Goal: Task Accomplishment & Management: Use online tool/utility

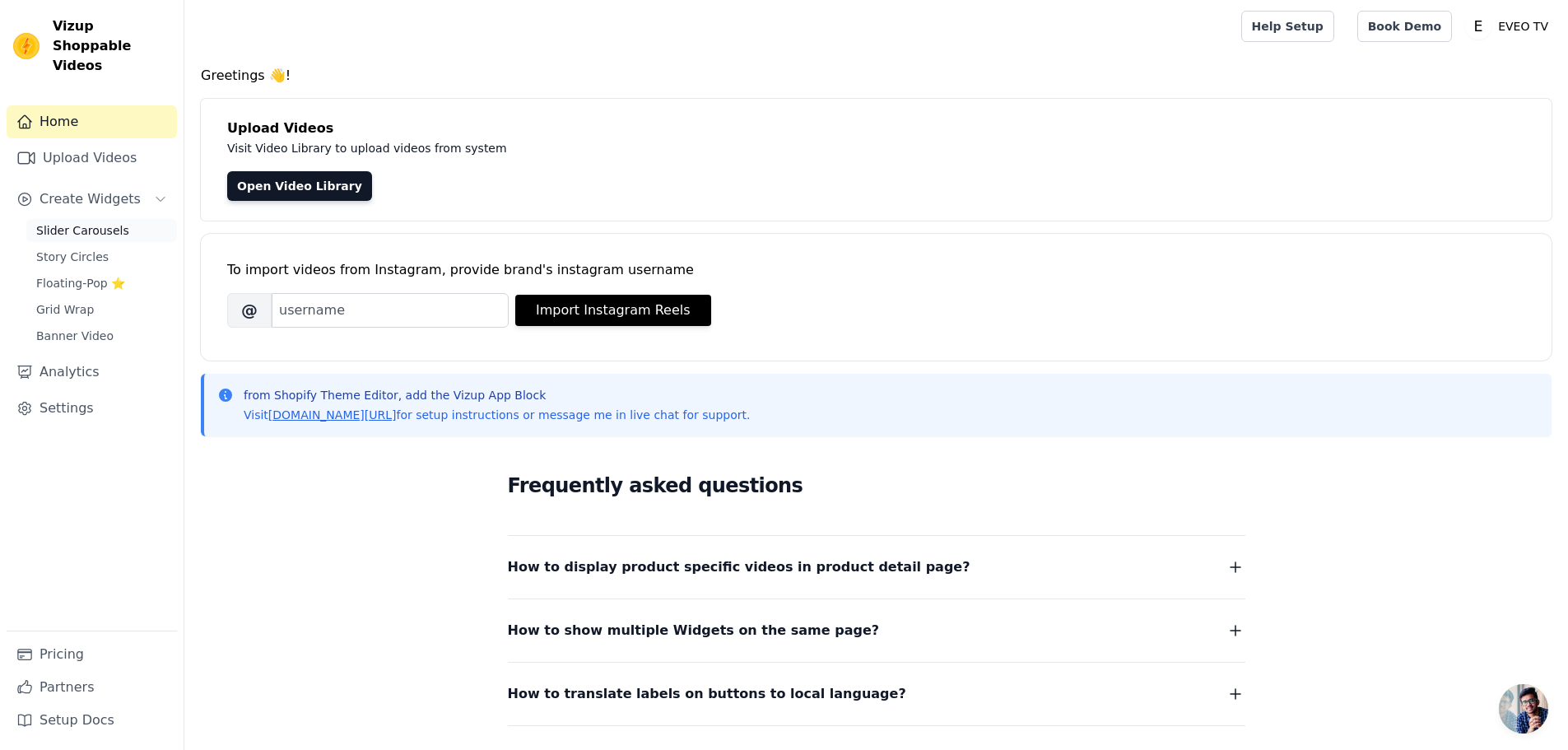
click at [101, 223] on span "Slider Carousels" at bounding box center [82, 231] width 93 height 17
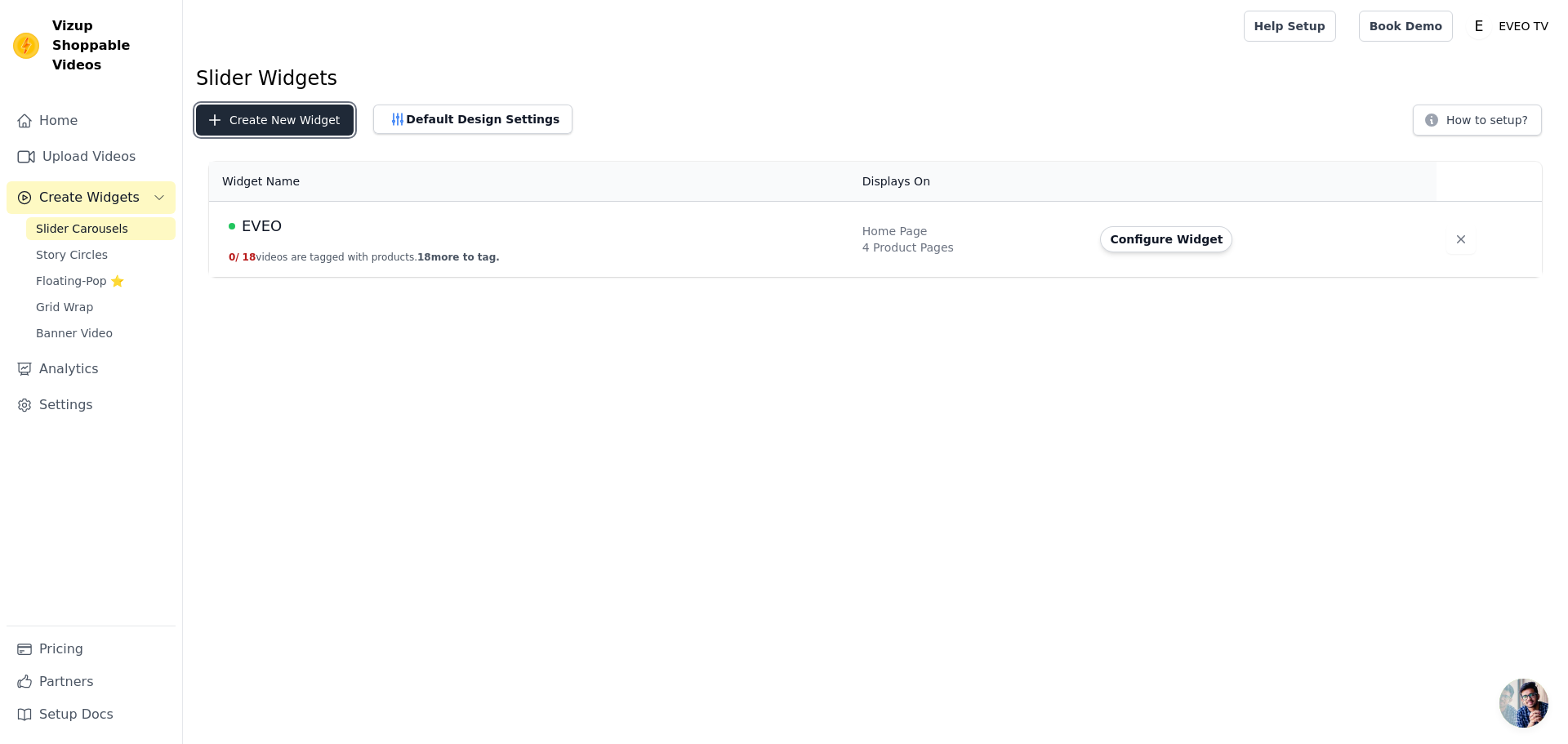
click at [238, 130] on button "Create New Widget" at bounding box center [275, 120] width 158 height 31
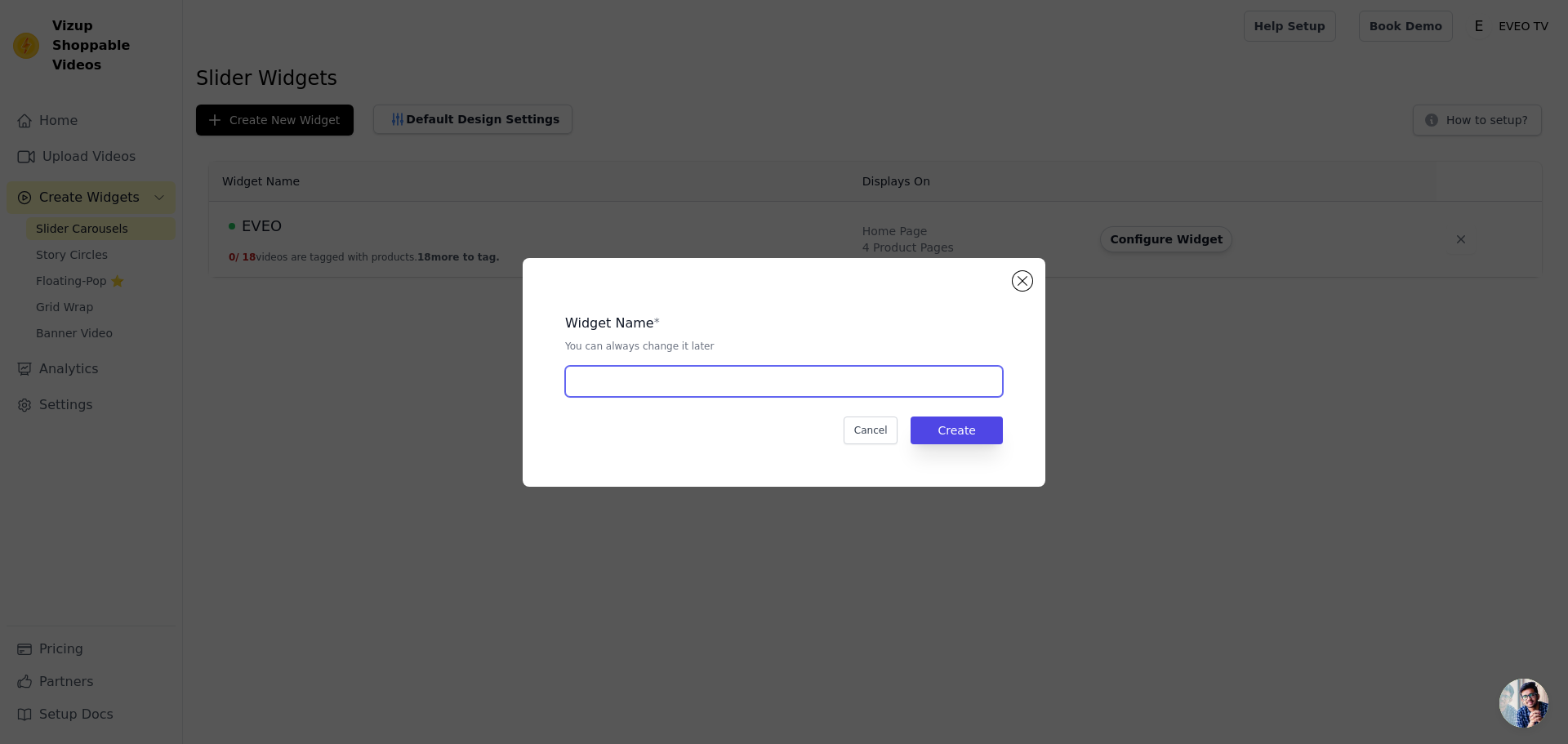
click at [613, 395] on input "text" at bounding box center [783, 381] width 437 height 31
type input "Reviews"
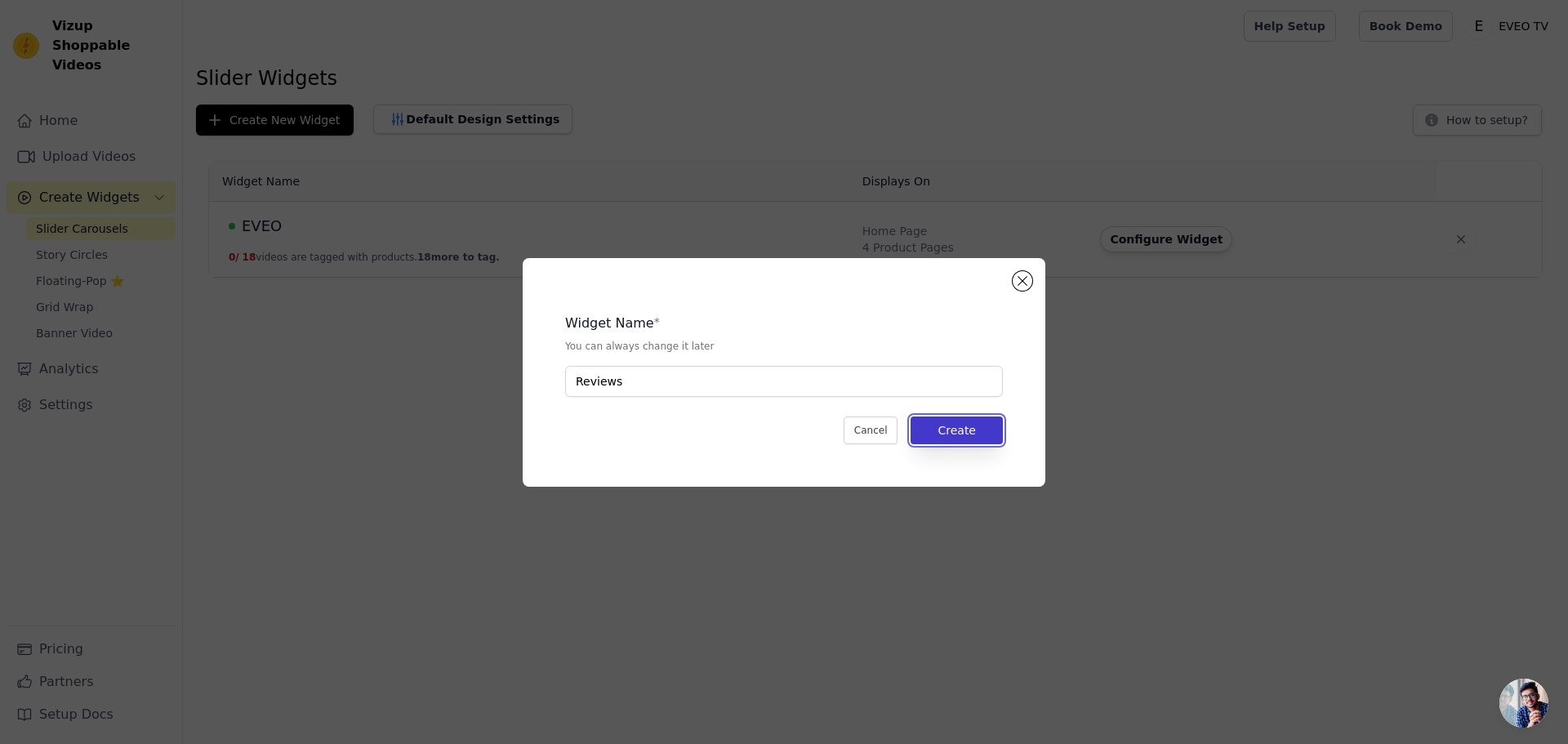
click at [953, 431] on button "Create" at bounding box center [956, 430] width 93 height 28
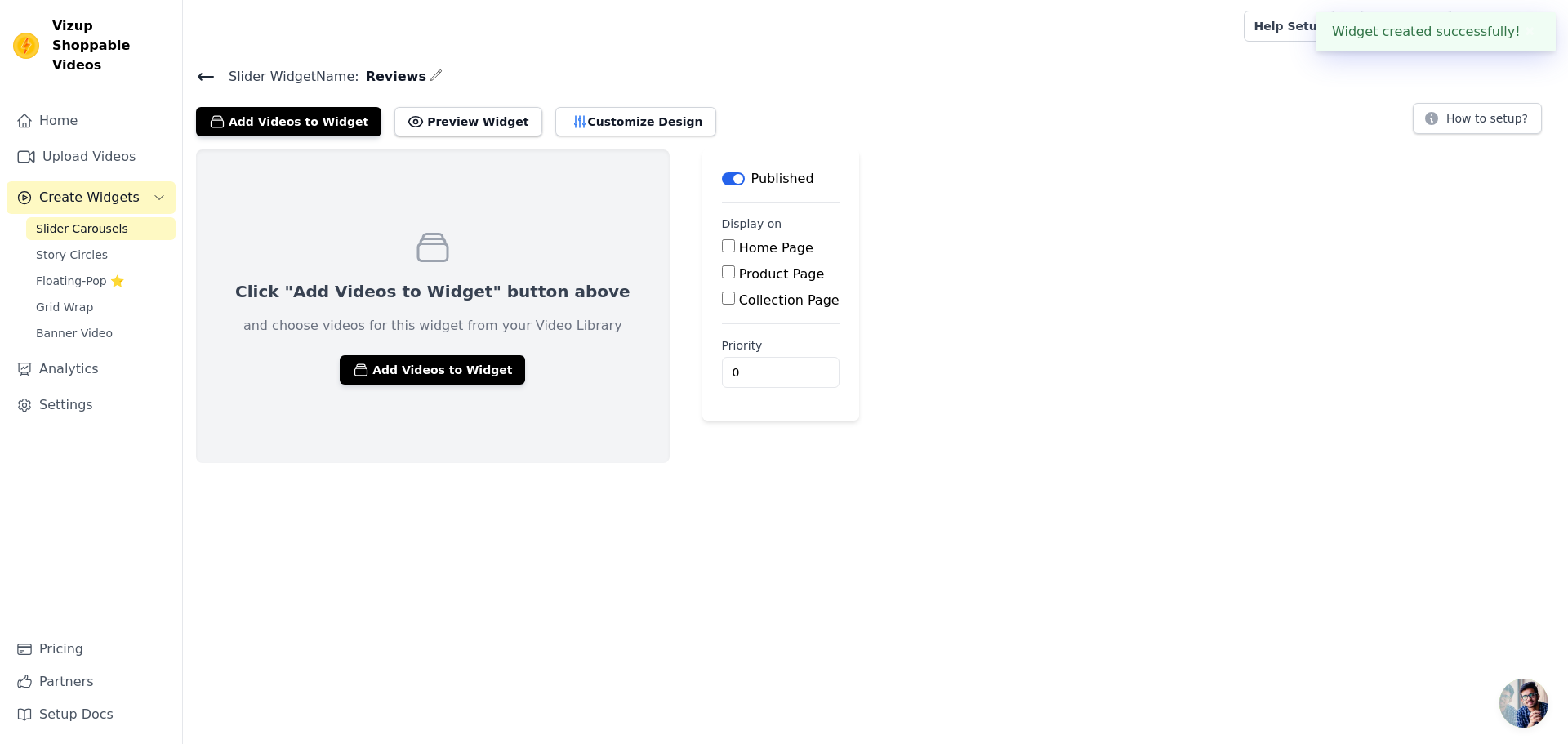
click at [124, 217] on link "Slider Carousels" at bounding box center [100, 229] width 150 height 23
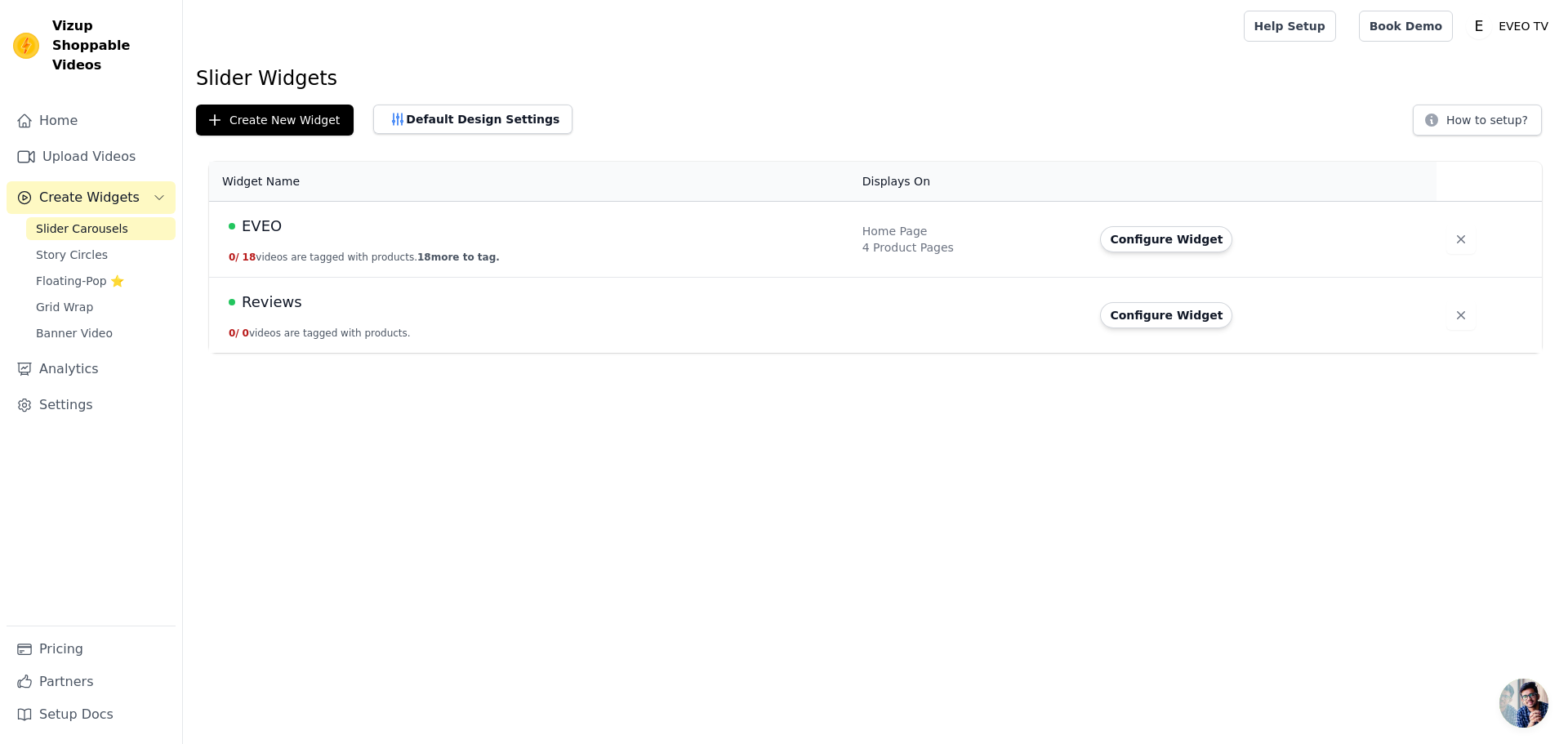
click at [269, 303] on span "Reviews" at bounding box center [272, 302] width 61 height 23
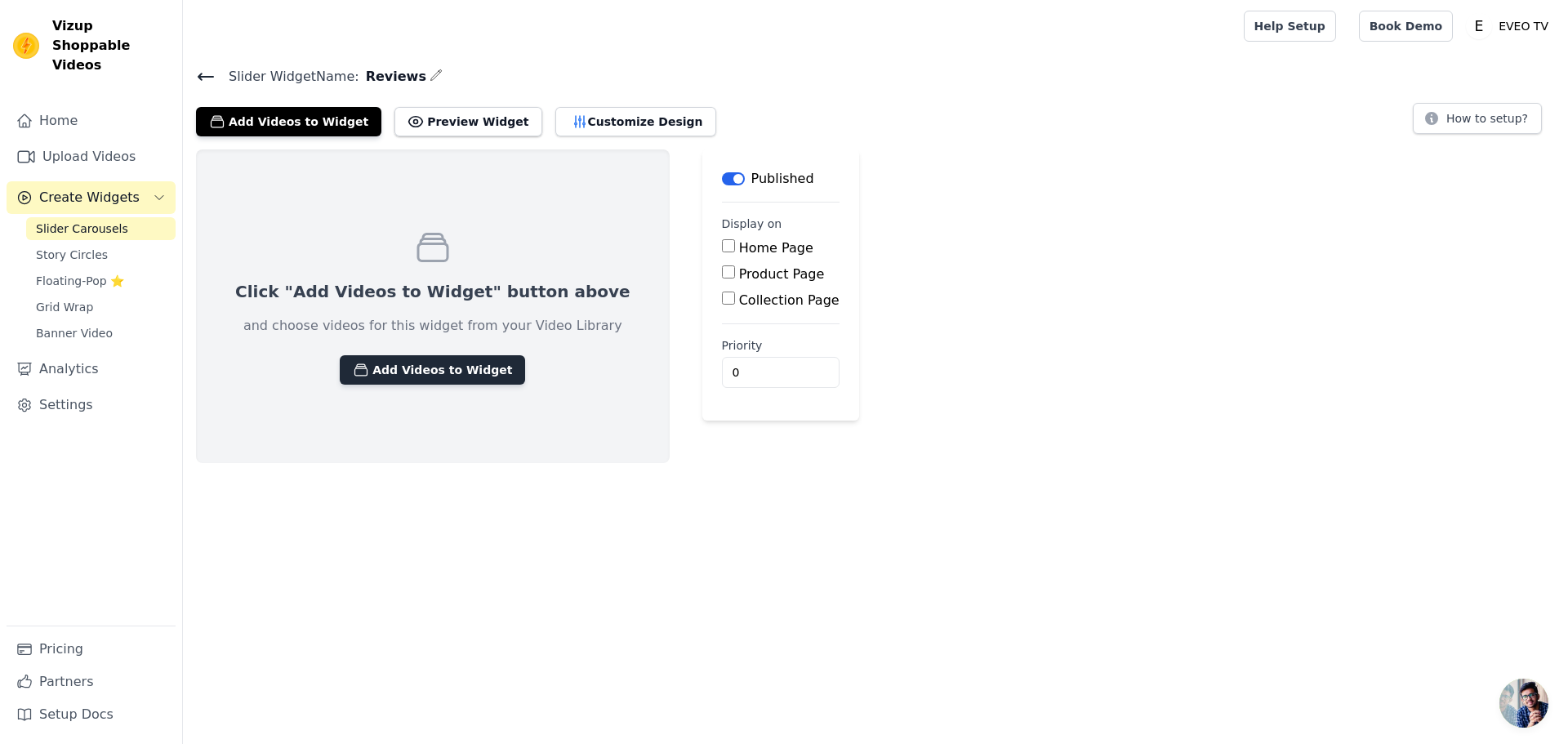
click at [433, 357] on button "Add Videos to Widget" at bounding box center [432, 370] width 185 height 29
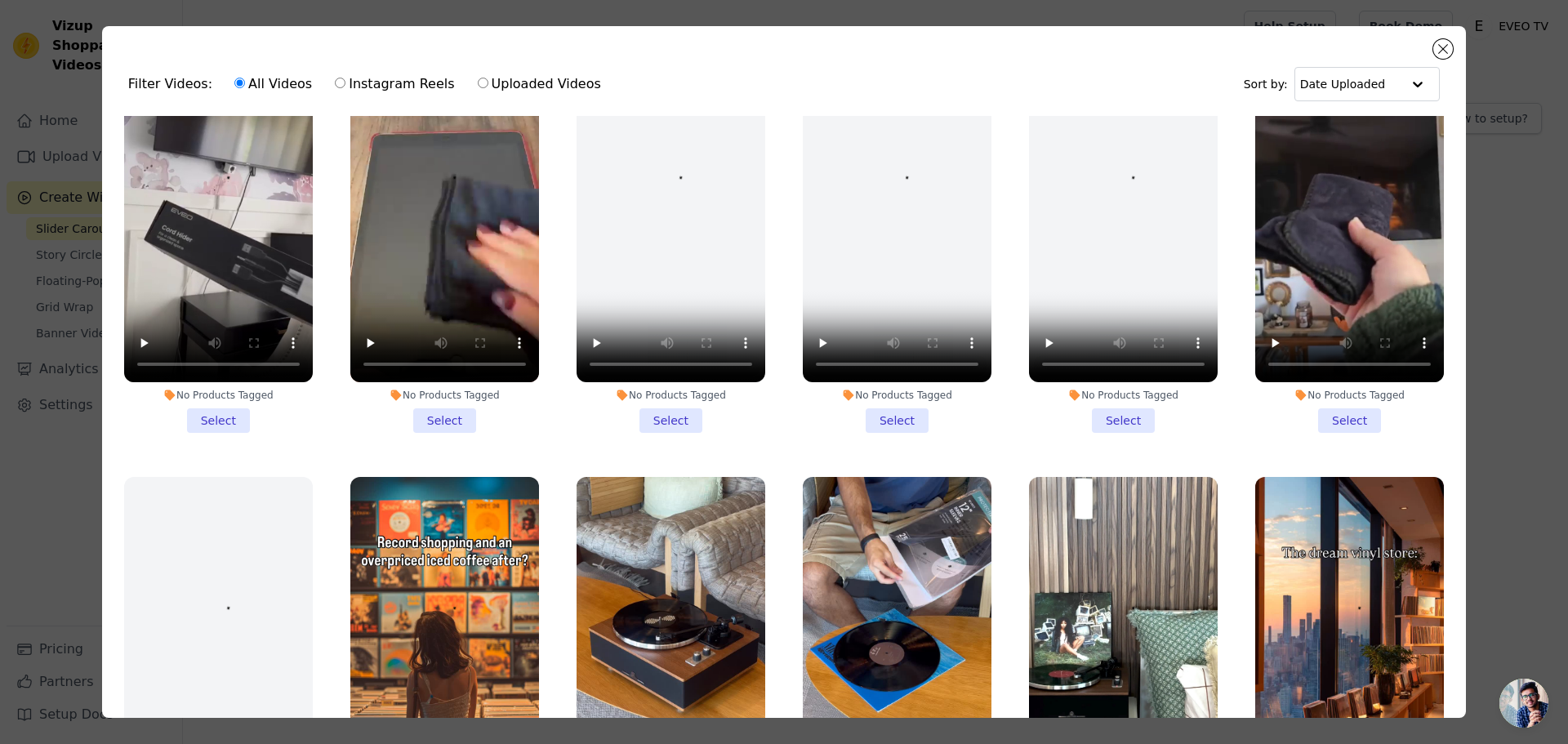
scroll to position [327, 0]
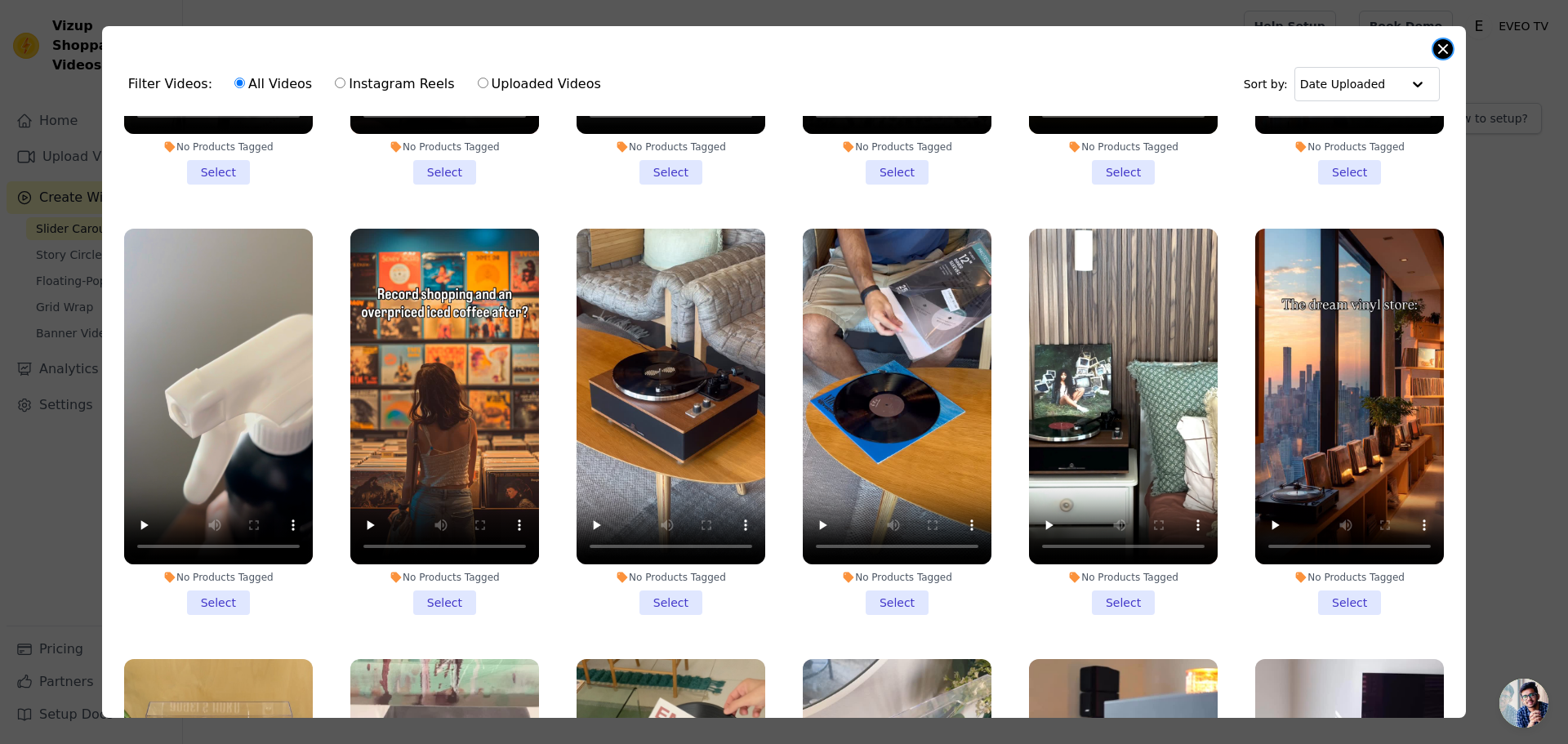
click at [1442, 50] on button "Close modal" at bounding box center [1443, 49] width 20 height 20
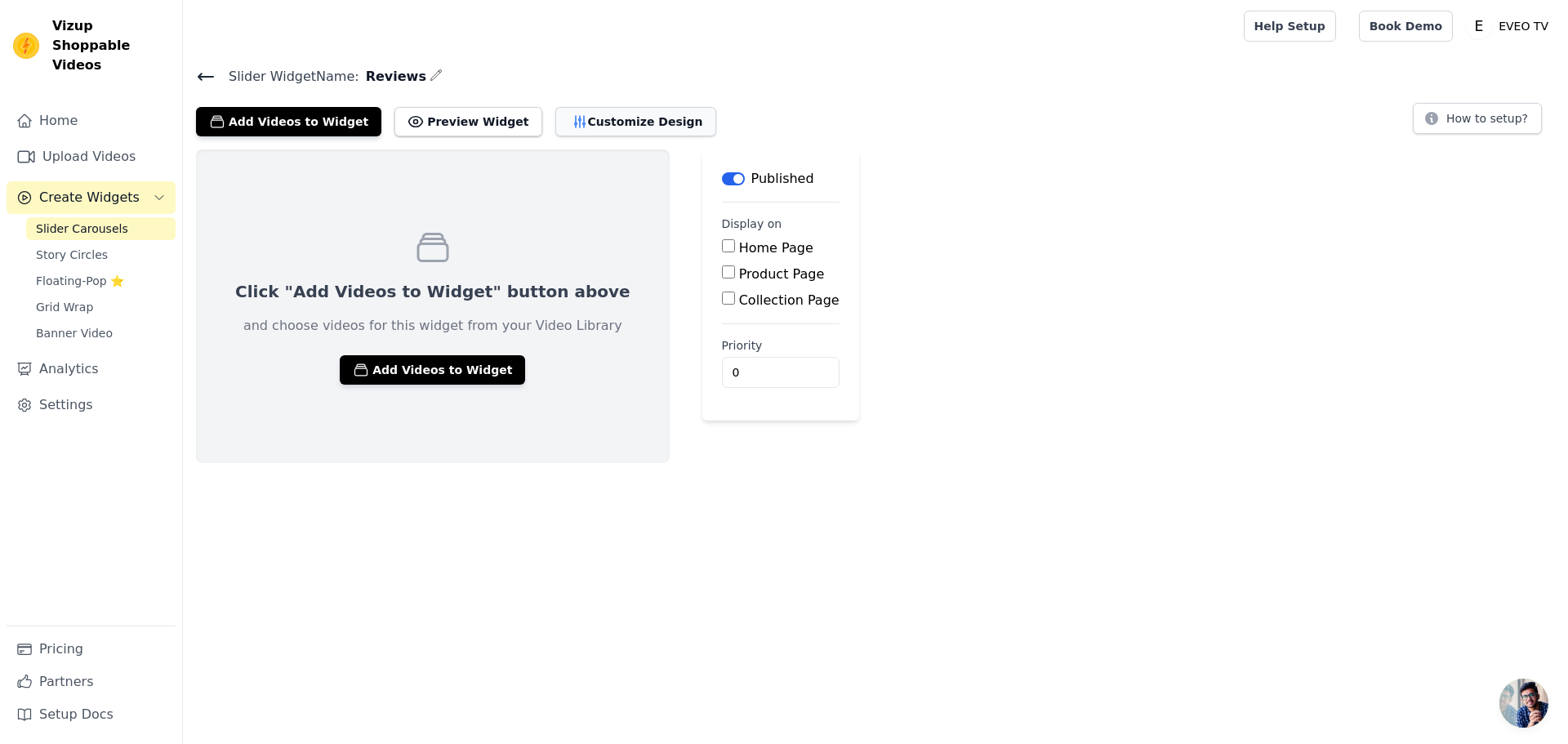
click at [563, 128] on button "Customize Design" at bounding box center [636, 122] width 161 height 29
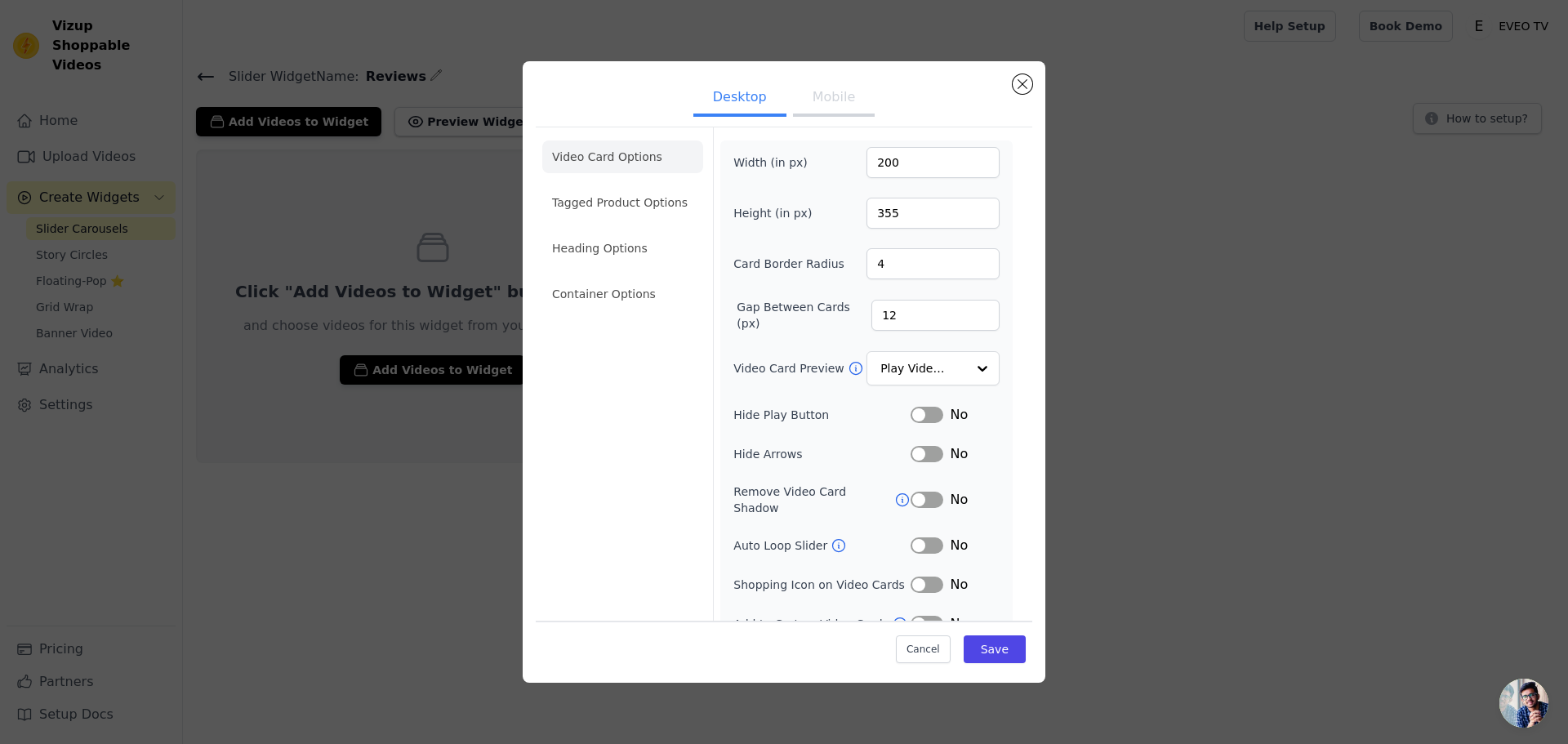
scroll to position [11, 0]
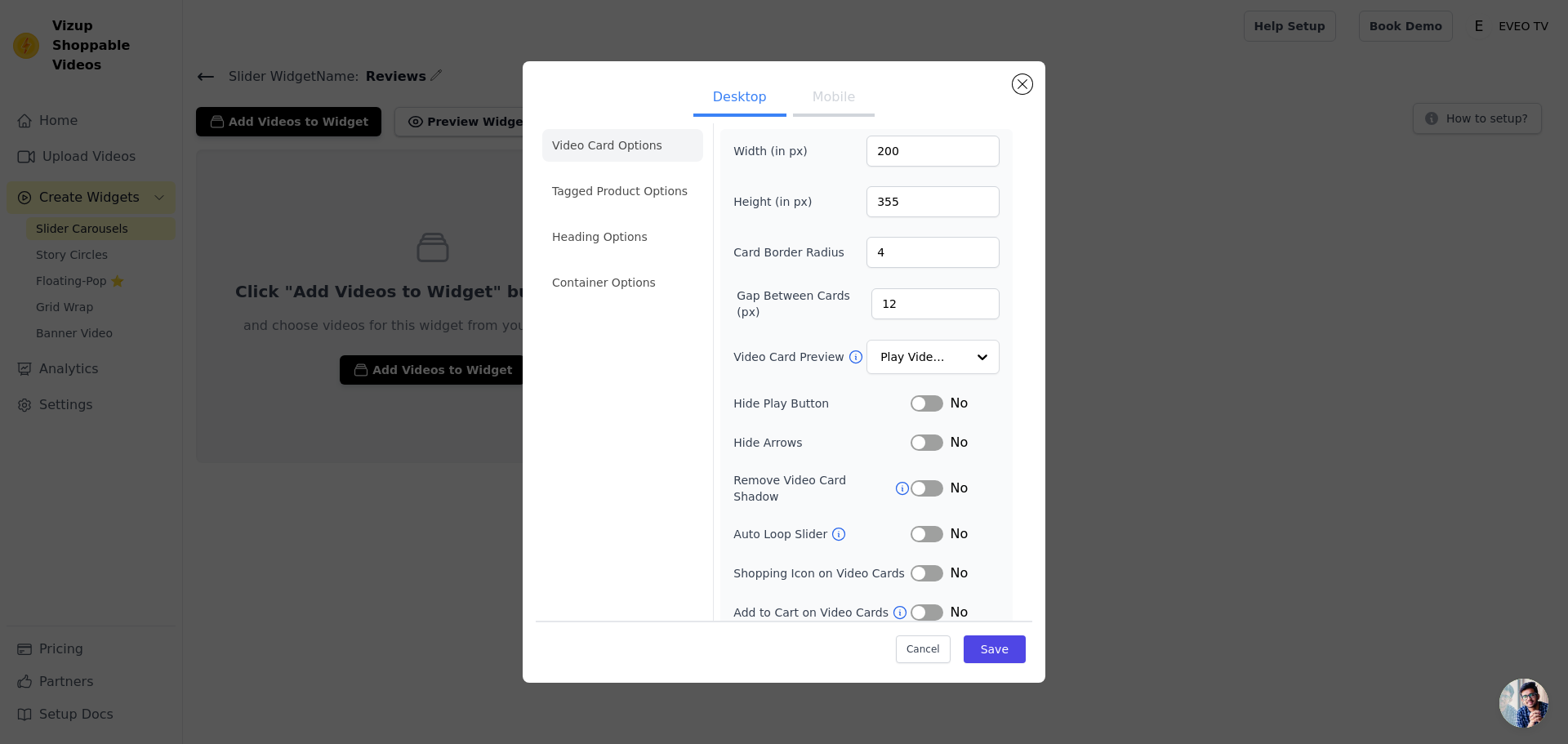
click at [921, 403] on button "Label" at bounding box center [927, 403] width 33 height 16
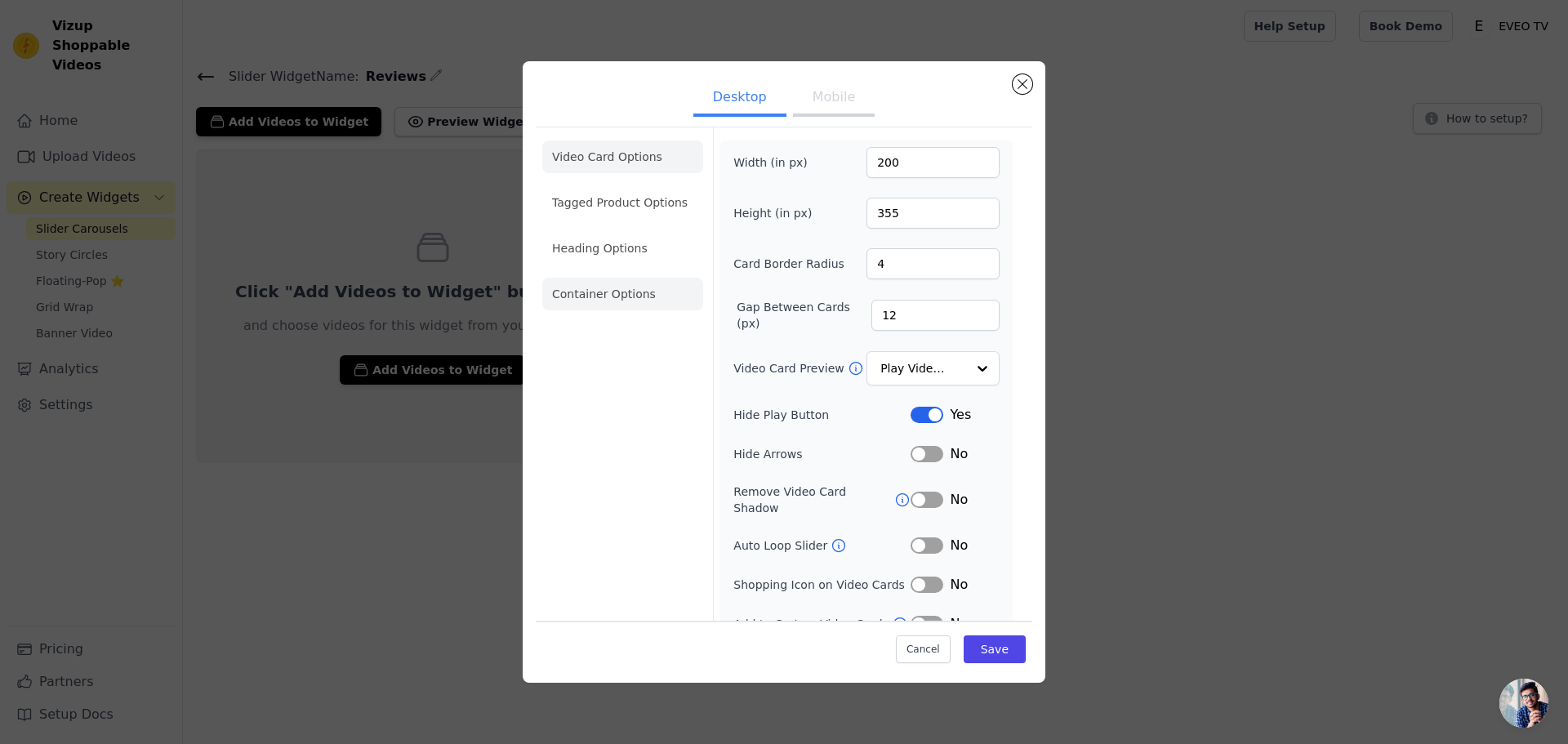
click at [619, 292] on li "Container Options" at bounding box center [623, 294] width 161 height 33
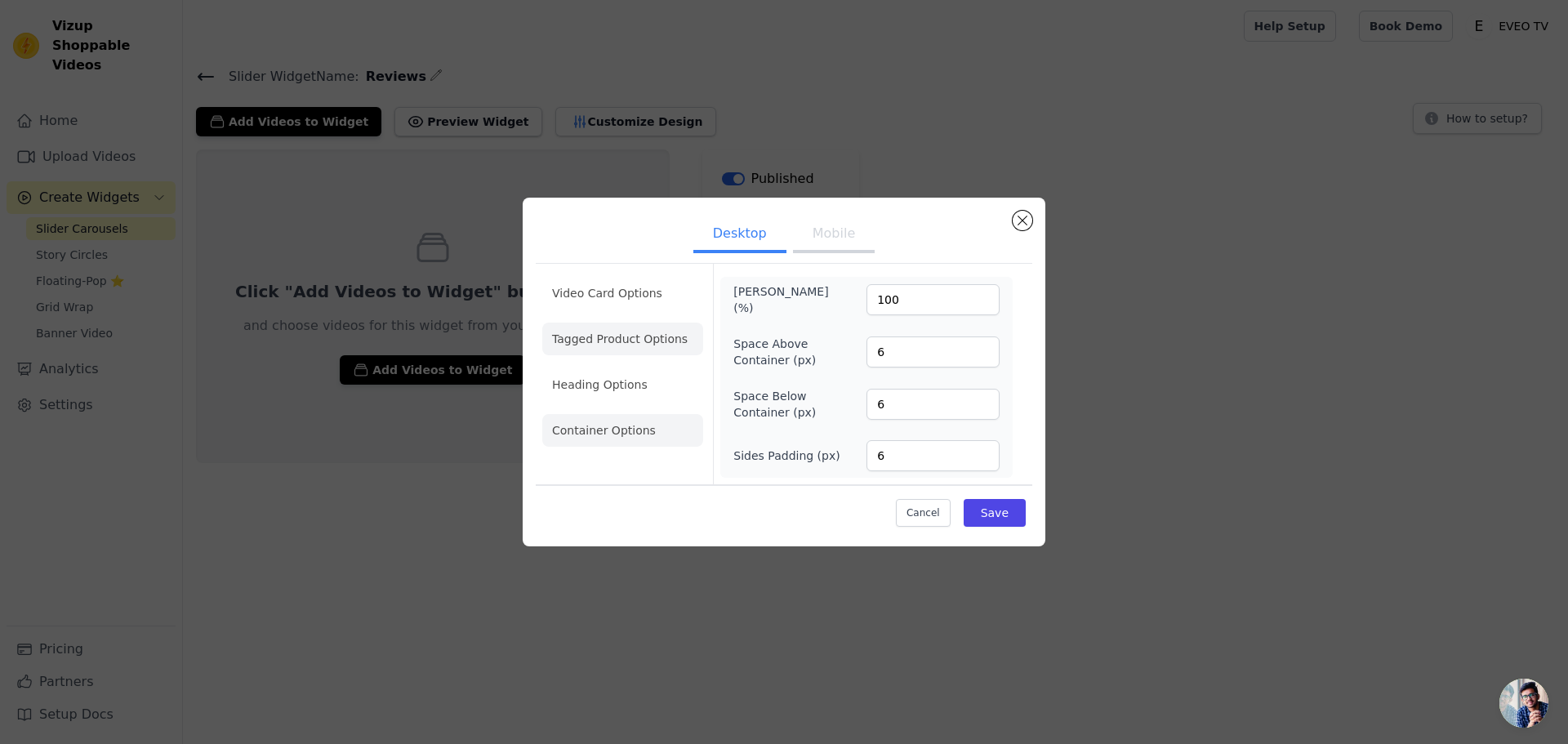
click at [643, 342] on li "Tagged Product Options" at bounding box center [623, 339] width 161 height 33
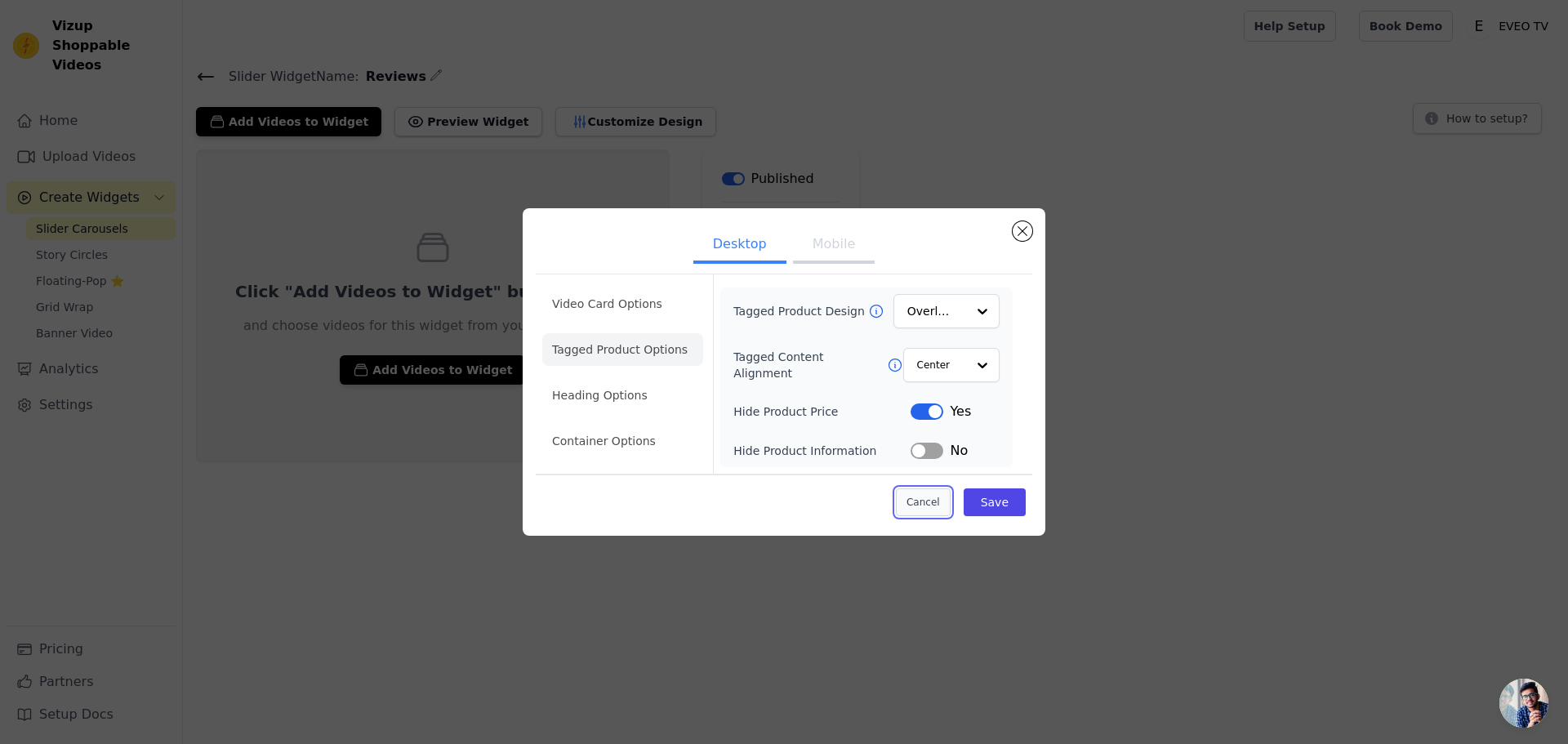
click at [950, 503] on button "Cancel" at bounding box center [923, 502] width 55 height 28
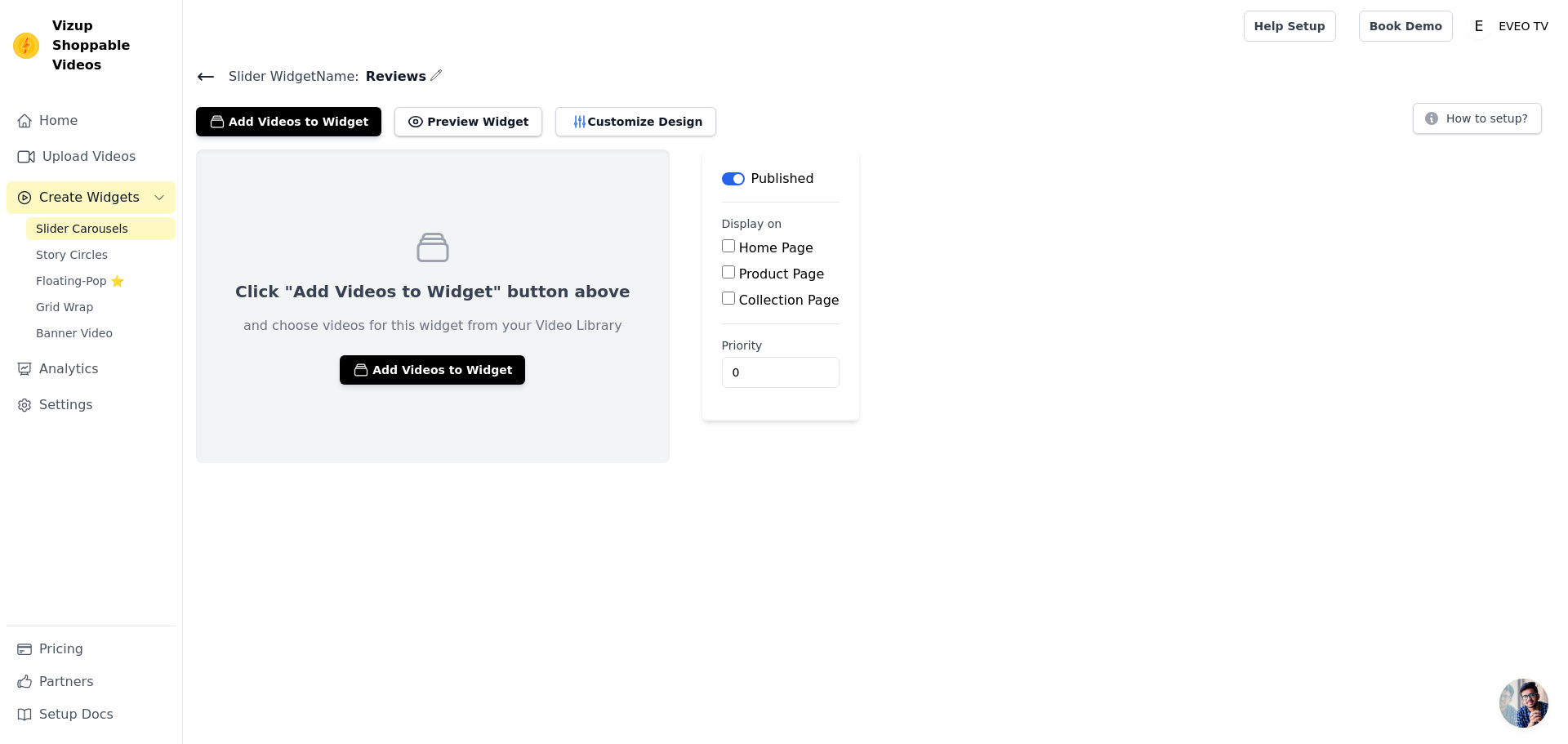
click at [210, 72] on icon at bounding box center [205, 76] width 20 height 20
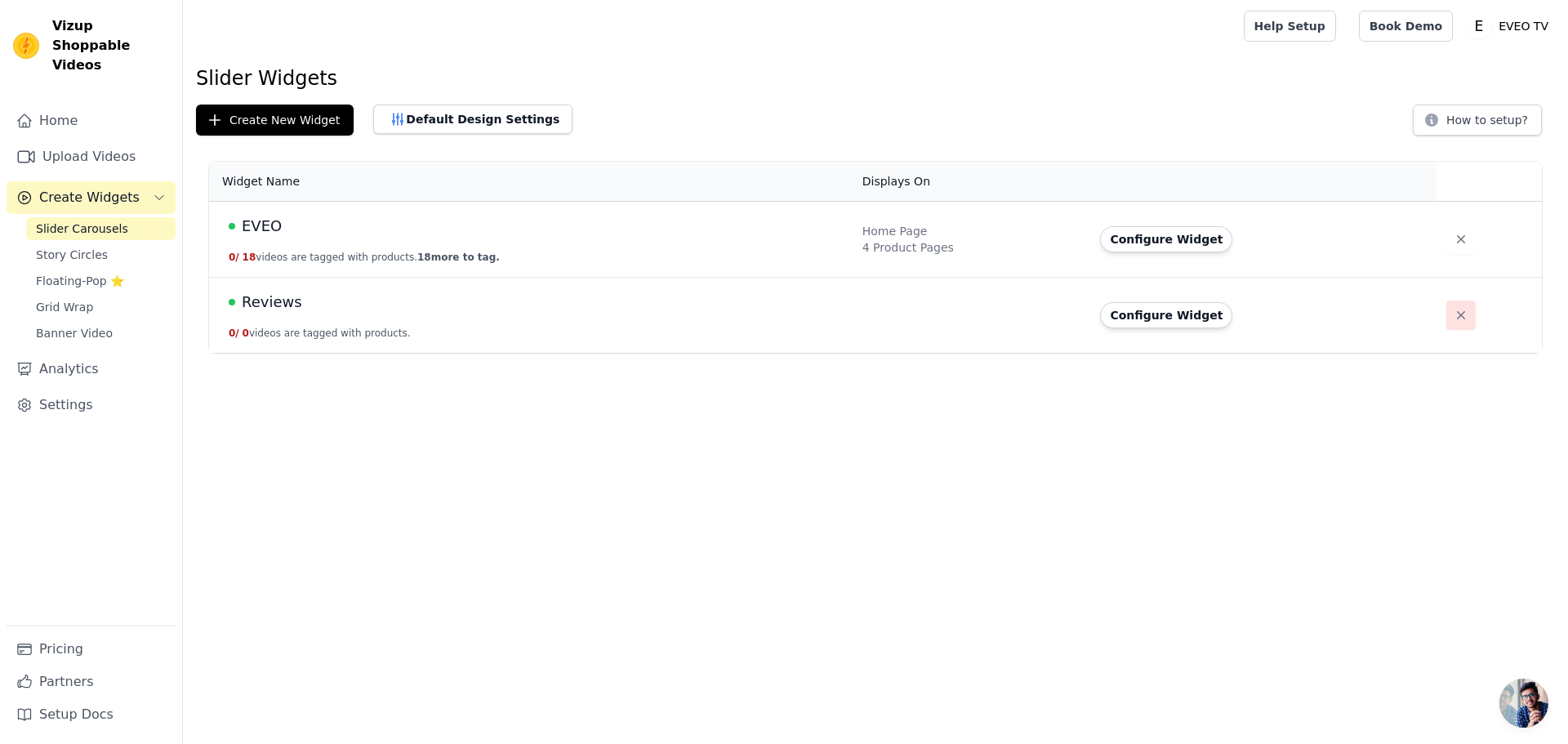
click at [1456, 320] on icon "button" at bounding box center [1461, 315] width 16 height 16
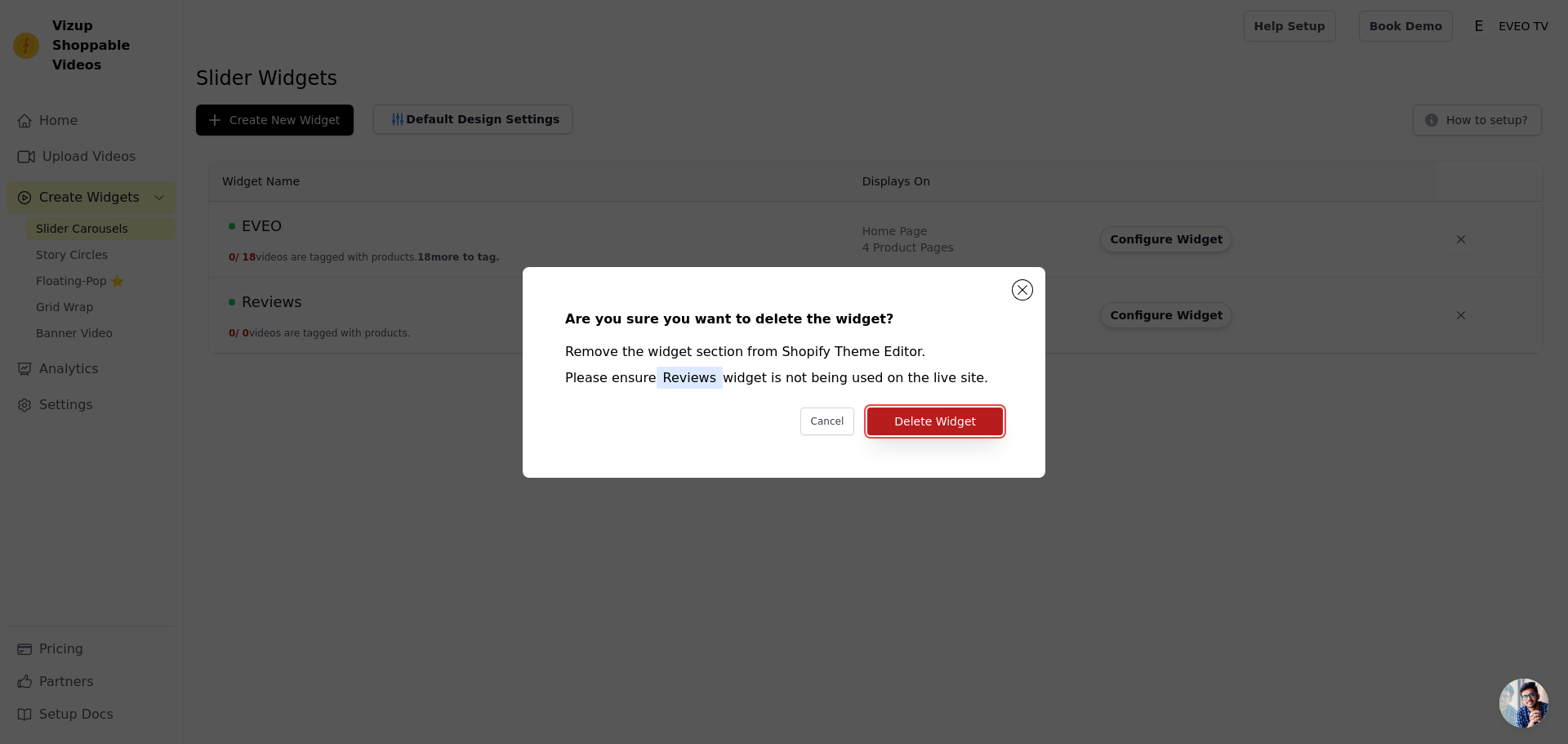
click at [945, 431] on button "Delete Widget" at bounding box center [935, 421] width 136 height 28
